Goal: Transaction & Acquisition: Purchase product/service

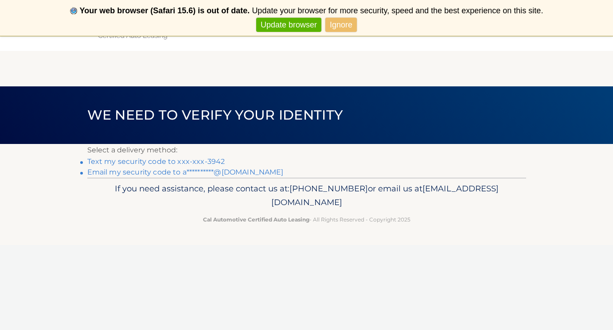
click at [217, 161] on link "Text my security code to xxx-xxx-3942" at bounding box center [156, 161] width 138 height 8
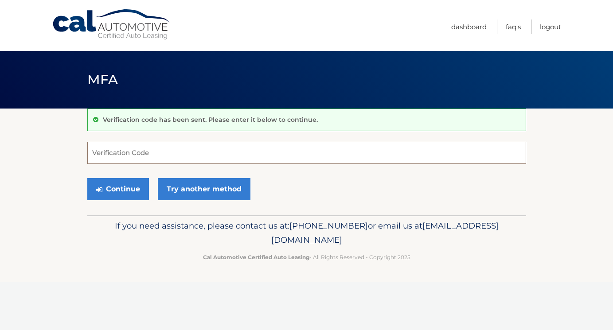
click at [210, 154] on input "Verification Code" at bounding box center [306, 153] width 439 height 22
type input "469756"
click at [118, 189] on button "Continue" at bounding box center [118, 189] width 62 height 22
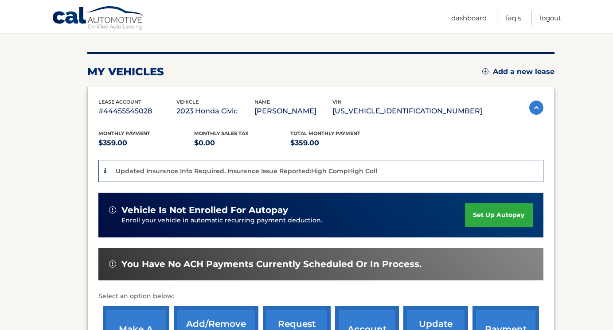
scroll to position [191, 0]
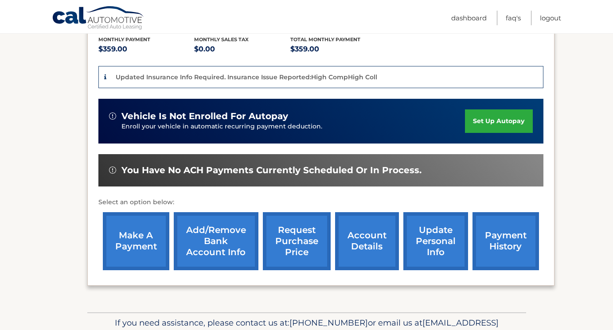
click at [351, 243] on link "account details" at bounding box center [367, 241] width 64 height 58
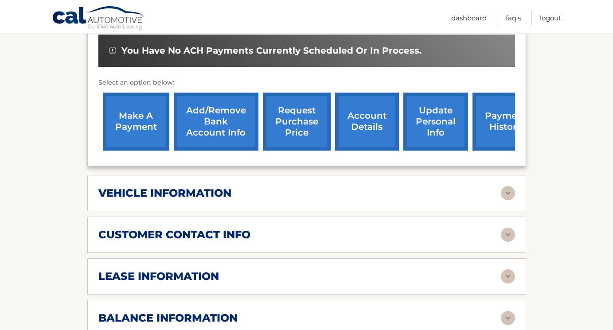
scroll to position [288, 0]
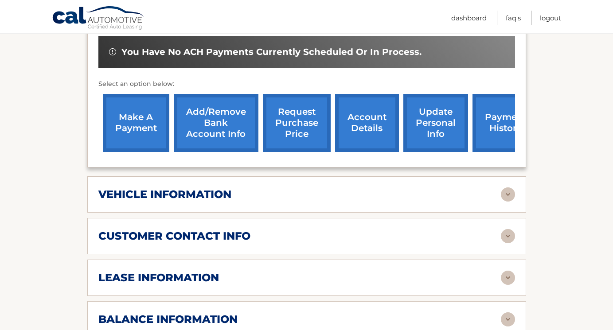
click at [345, 190] on div "vehicle information" at bounding box center [299, 194] width 403 height 13
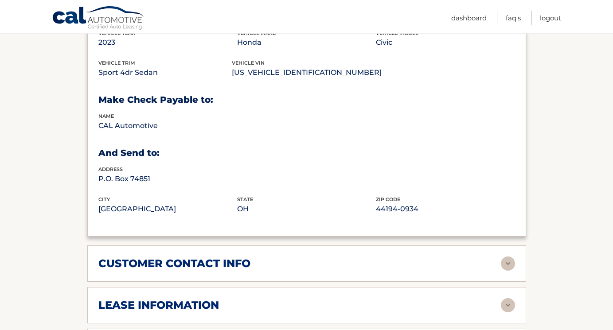
scroll to position [552, 0]
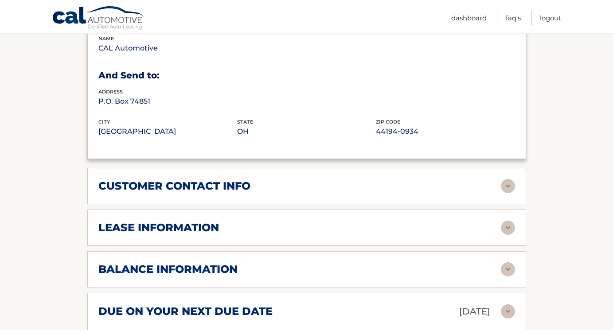
click at [345, 190] on div "customer contact info full name ANTHONY ALMONTE street address 3 HILLSDALE DR c…" at bounding box center [306, 186] width 439 height 36
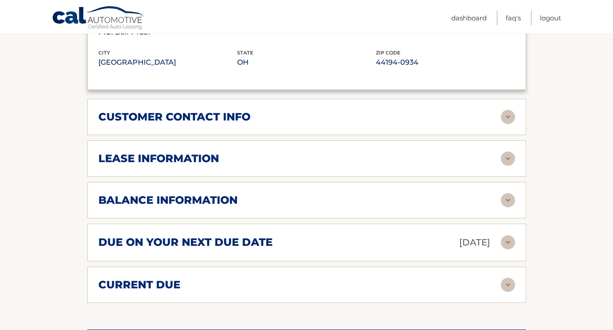
scroll to position [664, 0]
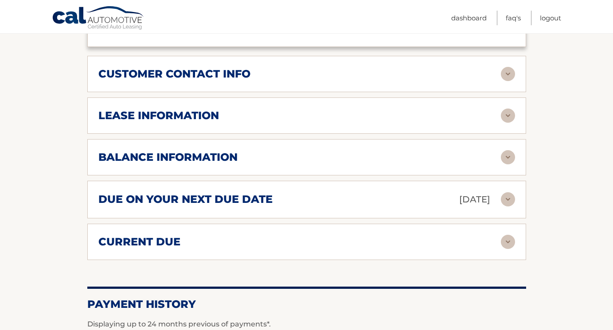
click at [510, 113] on img at bounding box center [508, 116] width 14 height 14
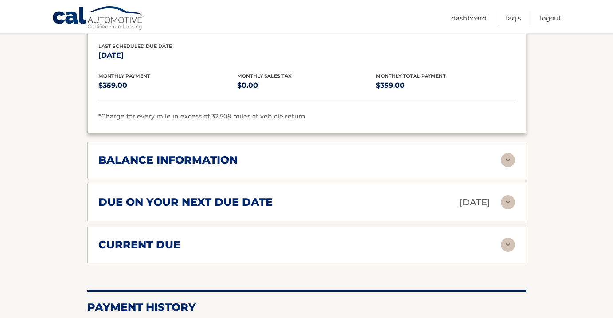
scroll to position [794, 0]
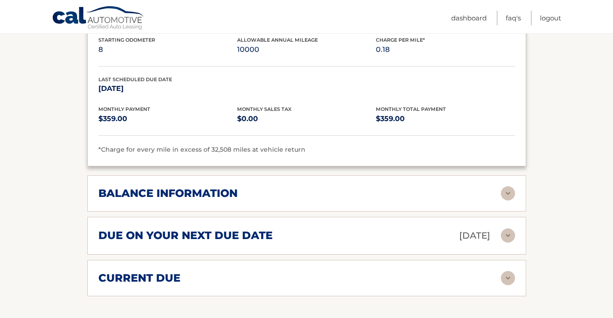
click at [275, 236] on div "due on your next due date Oct 18, 2025" at bounding box center [299, 236] width 403 height 16
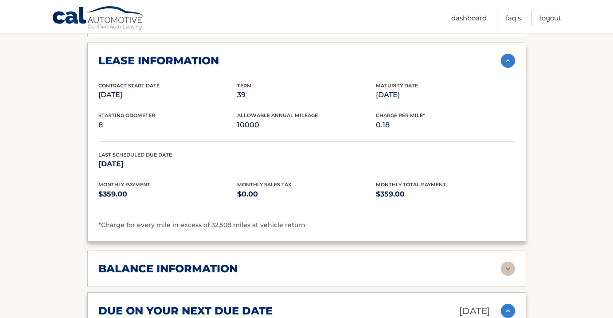
scroll to position [721, 0]
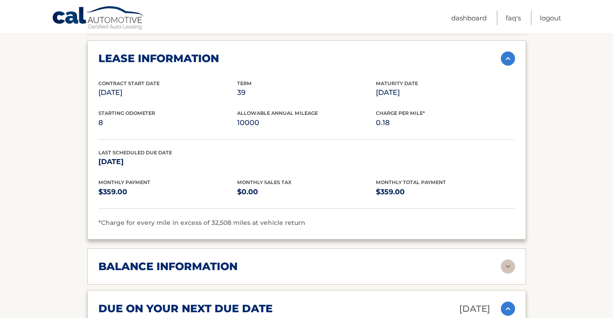
click at [509, 51] on img at bounding box center [508, 58] width 14 height 14
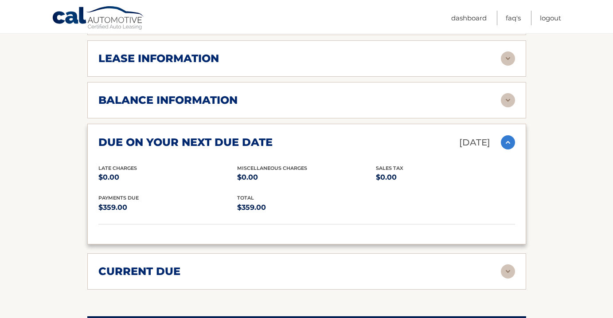
click at [509, 51] on img at bounding box center [508, 58] width 14 height 14
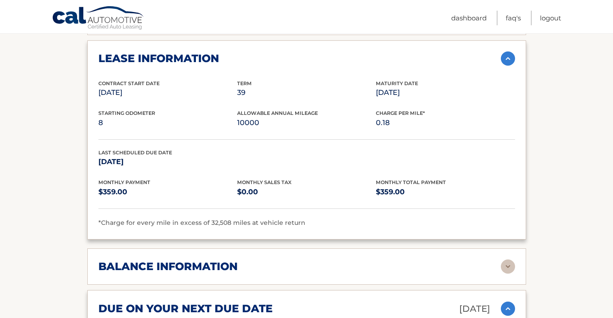
click at [509, 51] on img at bounding box center [508, 58] width 14 height 14
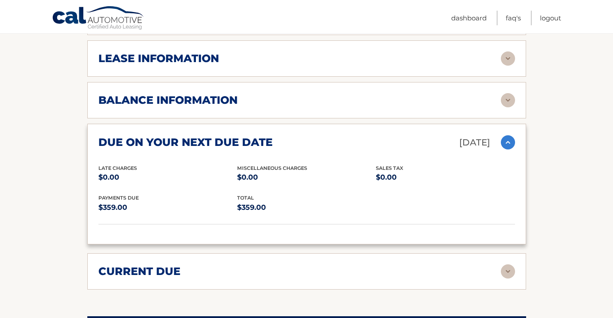
click at [510, 141] on img at bounding box center [508, 142] width 14 height 14
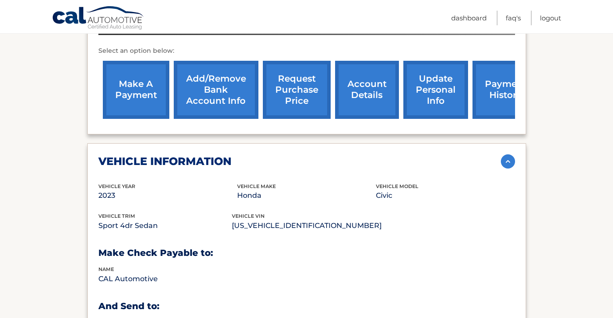
scroll to position [288, 0]
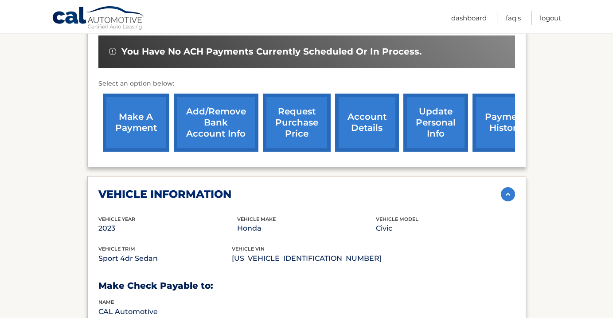
click at [509, 193] on img at bounding box center [508, 194] width 14 height 14
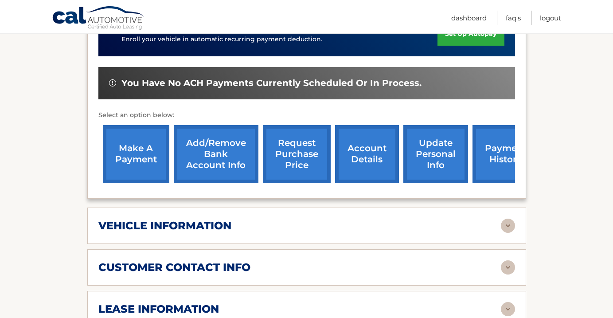
scroll to position [257, 0]
click at [146, 158] on link "make a payment" at bounding box center [136, 154] width 67 height 58
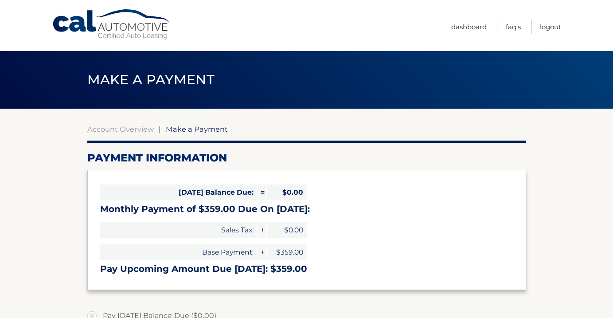
select select "MGY2ODM1NjgtMjgyNy00MGE0LWJhZjEtOGI5YmYwNTgzYTQ5"
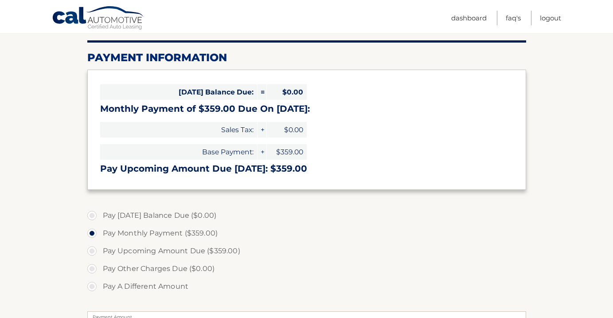
scroll to position [194, 0]
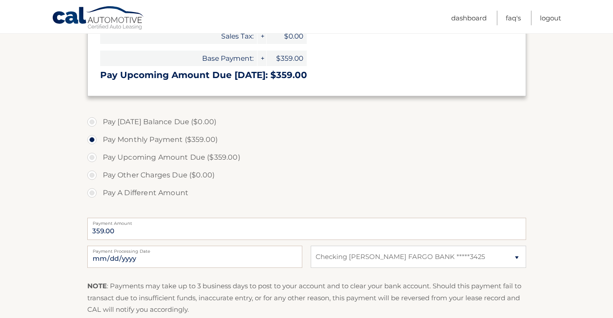
click at [123, 192] on label "Pay A Different Amount" at bounding box center [306, 193] width 439 height 18
click at [100, 192] on input "Pay A Different Amount" at bounding box center [95, 191] width 9 height 14
radio input "true"
type input "3"
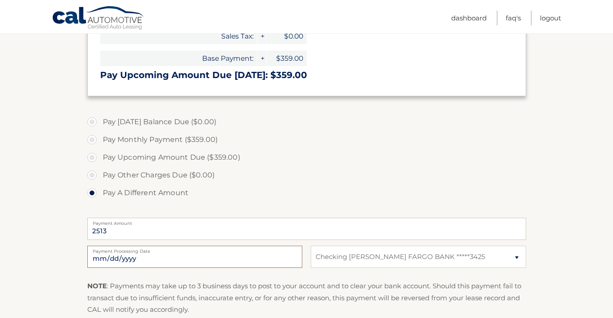
click at [154, 266] on input "2025-10-05" at bounding box center [194, 257] width 215 height 22
click at [158, 255] on input "2025-10-05" at bounding box center [194, 257] width 215 height 22
click at [152, 227] on input "2513" at bounding box center [306, 229] width 439 height 22
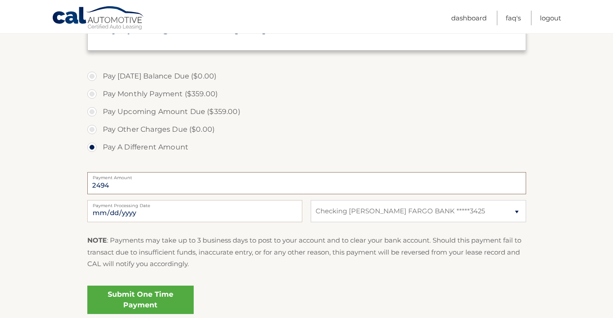
scroll to position [231, 0]
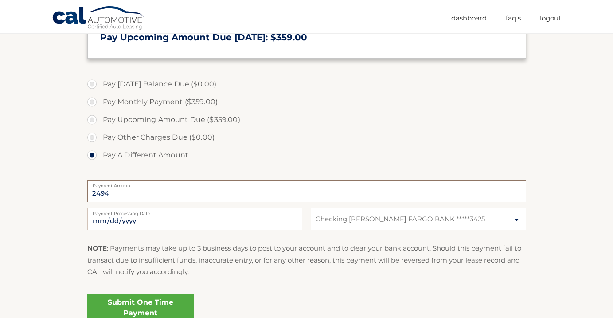
type input "2495"
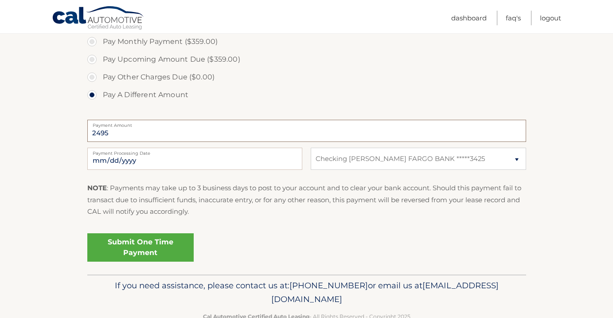
scroll to position [295, 0]
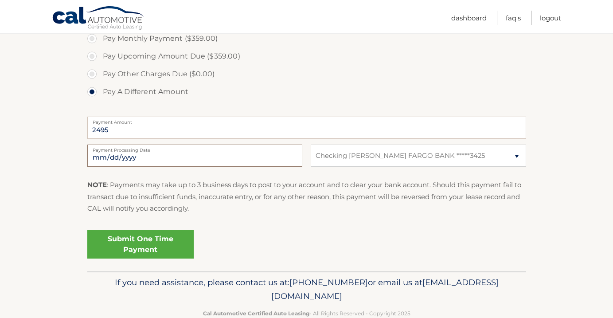
click at [282, 158] on input "2025-10-05" at bounding box center [194, 156] width 215 height 22
type input "2025-10-06"
click at [197, 205] on p "NOTE : Payments may take up to 3 business days to post to your account and to c…" at bounding box center [306, 196] width 439 height 35
click at [166, 238] on link "Submit One Time Payment" at bounding box center [140, 244] width 106 height 28
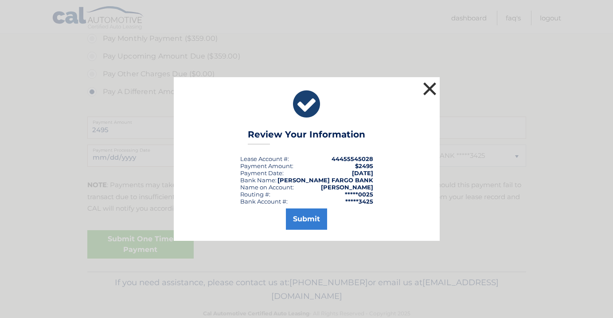
click at [427, 91] on button "×" at bounding box center [430, 89] width 18 height 18
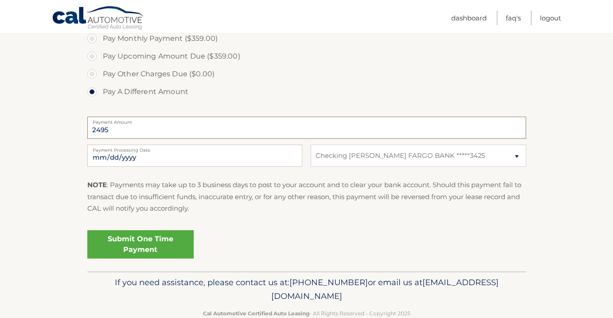
click at [113, 125] on input "2495" at bounding box center [306, 128] width 439 height 22
type input "2513"
click at [173, 145] on label "Payment Processing Date" at bounding box center [194, 148] width 215 height 7
click at [173, 145] on input "2025-10-06" at bounding box center [194, 156] width 215 height 22
click at [172, 155] on input "2025-10-06" at bounding box center [194, 156] width 215 height 22
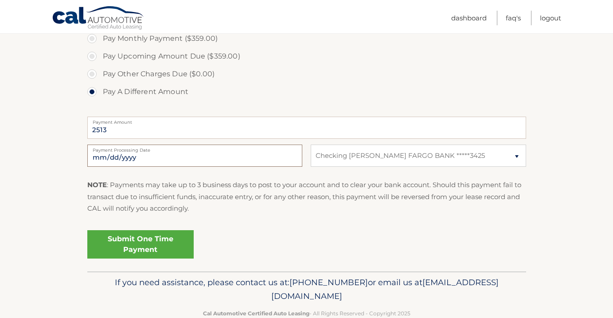
click at [165, 159] on input "2025-10-06" at bounding box center [194, 156] width 215 height 22
click at [219, 213] on div "NOTE : Payments may take up to 3 business days to post to your account and to c…" at bounding box center [306, 200] width 439 height 42
click at [170, 239] on link "Submit One Time Payment" at bounding box center [140, 244] width 106 height 28
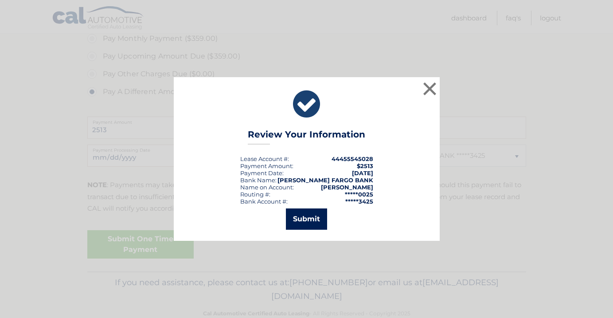
click at [321, 218] on button "Submit" at bounding box center [306, 218] width 41 height 21
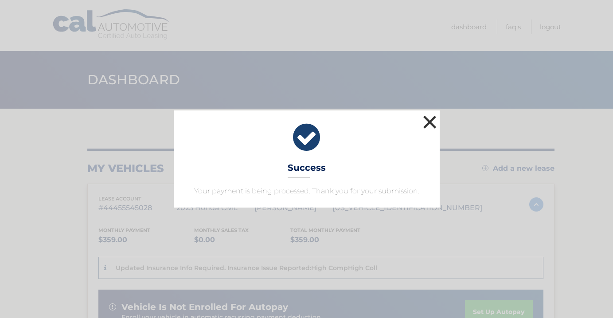
click at [433, 124] on button "×" at bounding box center [430, 122] width 18 height 18
